Goal: Information Seeking & Learning: Learn about a topic

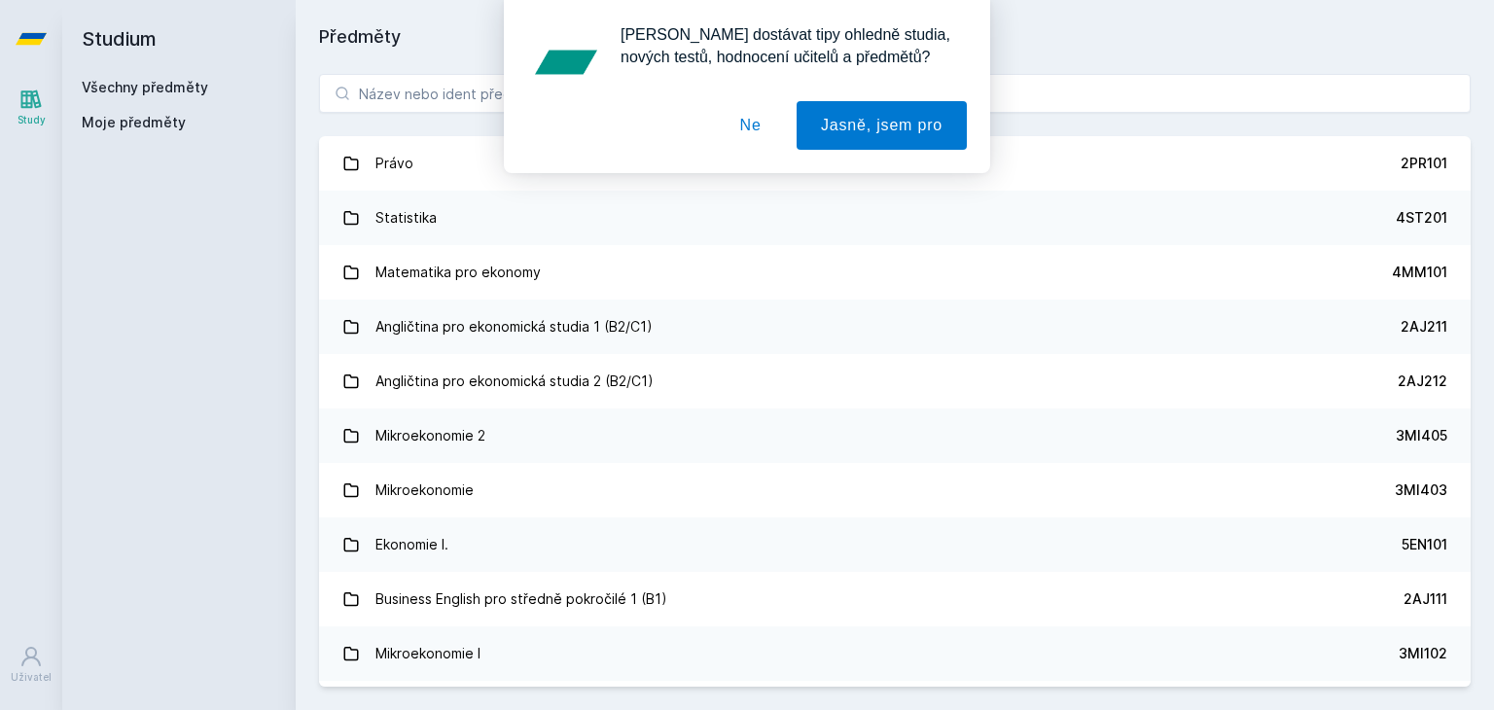
click at [762, 127] on button "Ne" at bounding box center [751, 125] width 70 height 49
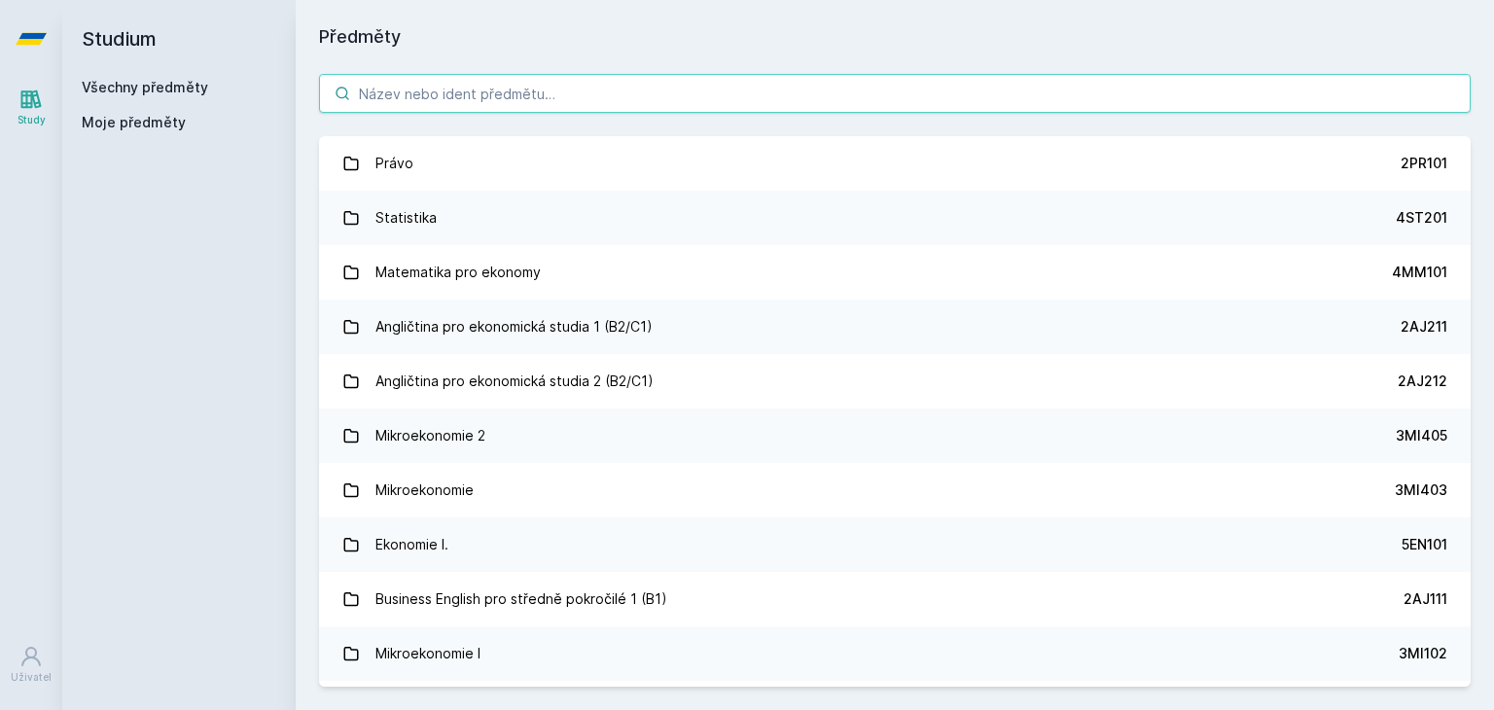
click at [545, 78] on input "search" at bounding box center [895, 93] width 1152 height 39
click at [520, 89] on input "search" at bounding box center [895, 93] width 1152 height 39
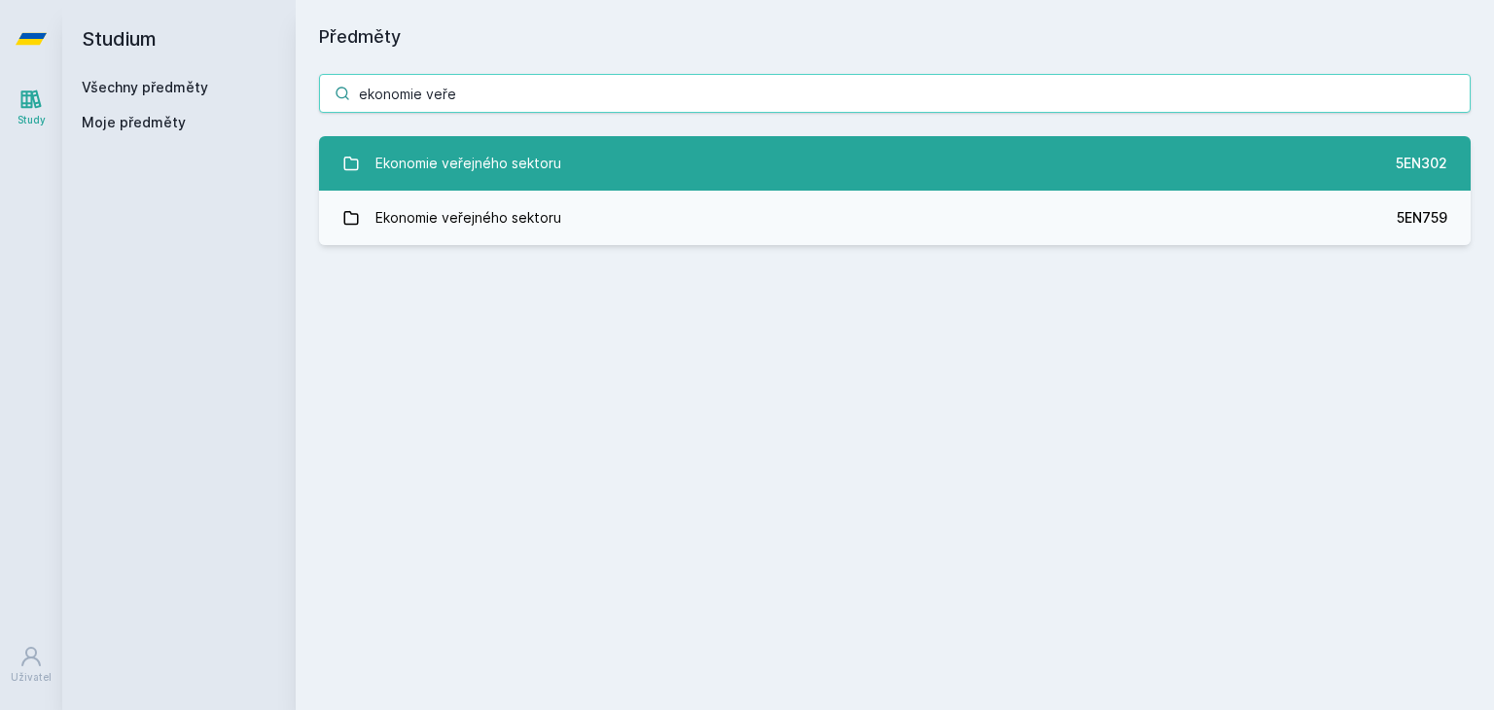
type input "ekonomie veře"
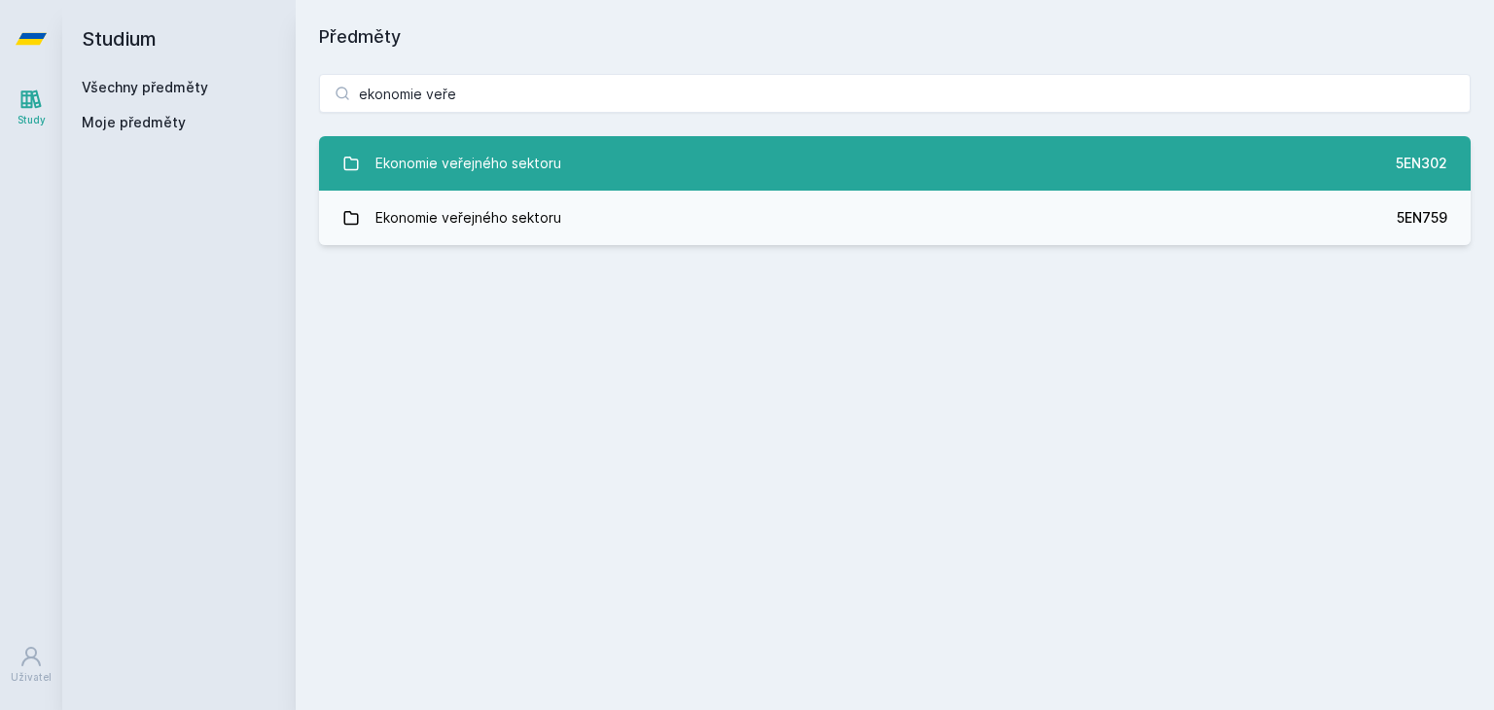
click at [514, 159] on div "Ekonomie veřejného sektoru" at bounding box center [468, 163] width 186 height 39
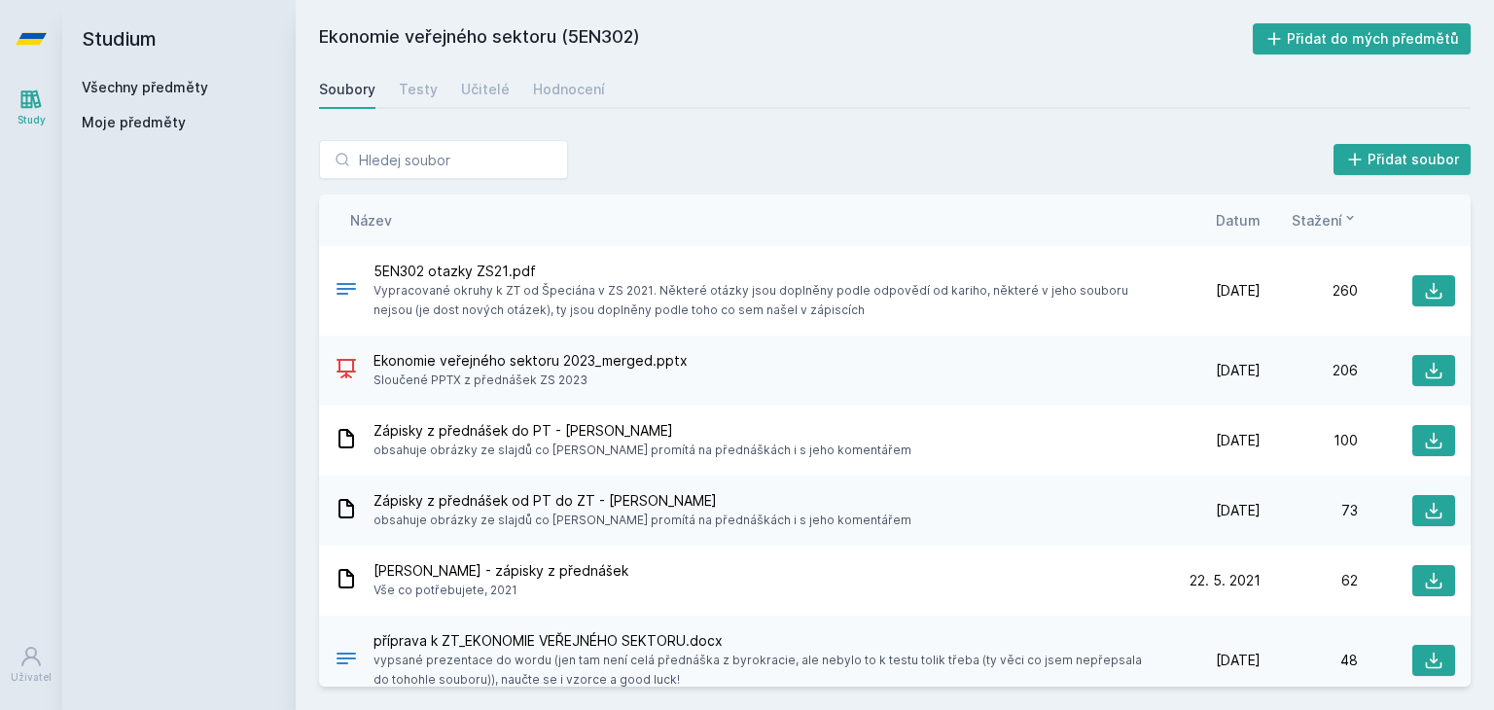
click at [1220, 215] on span "Datum" at bounding box center [1238, 220] width 45 height 20
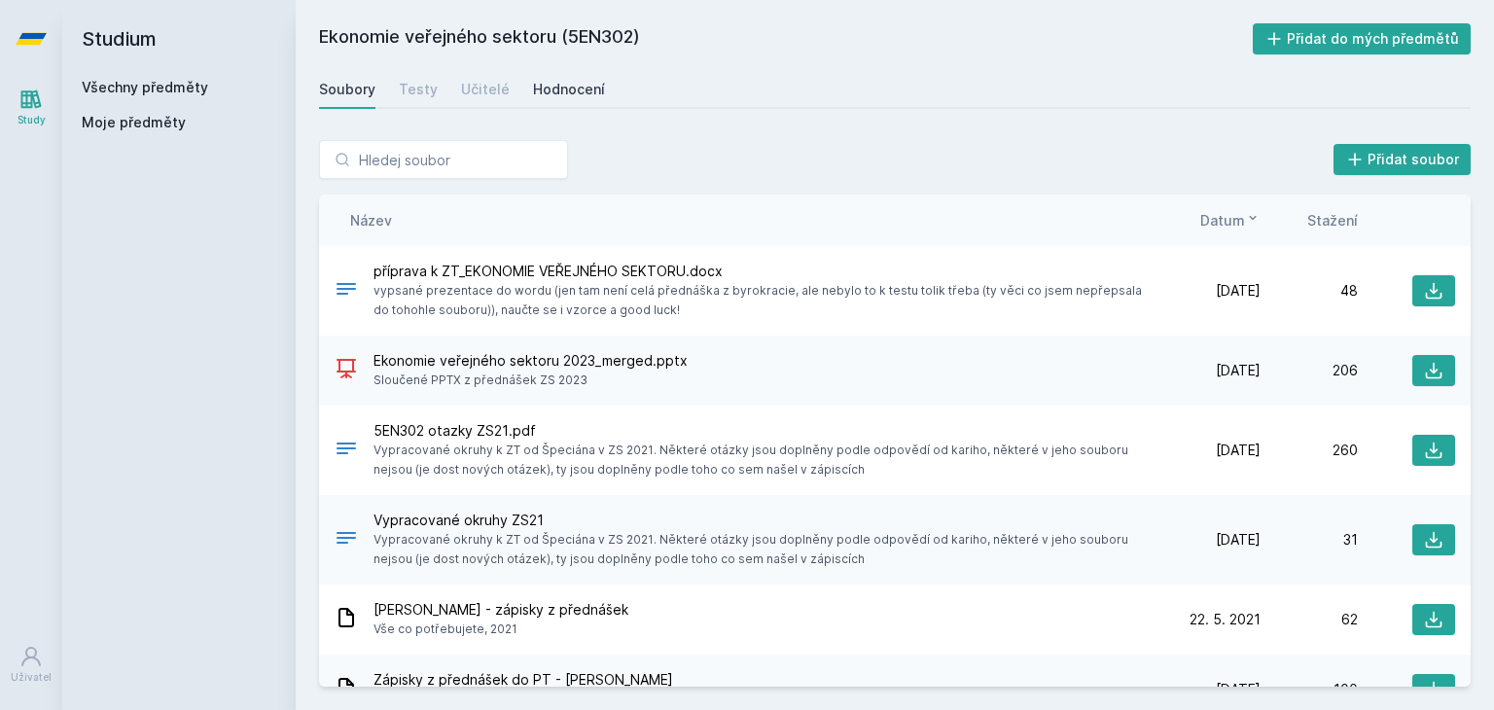
click at [581, 93] on div "Hodnocení" at bounding box center [569, 89] width 72 height 19
